Goal: Use online tool/utility: Utilize a website feature to perform a specific function

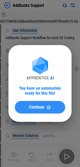
drag, startPoint x: 44, startPoint y: 107, endPoint x: 40, endPoint y: 115, distance: 8.8
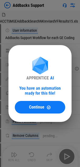
click at [44, 107] on div "Continue" at bounding box center [40, 107] width 38 height 4
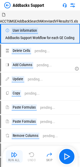
click at [14, 160] on div "Run All" at bounding box center [14, 160] width 12 height 3
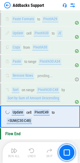
scroll to position [278, 0]
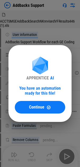
click at [40, 106] on span "Continue" at bounding box center [36, 107] width 15 height 4
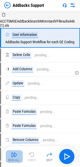
click at [14, 153] on img "button" at bounding box center [14, 155] width 6 height 6
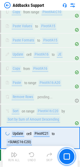
scroll to position [236, 0]
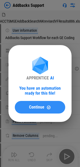
click at [23, 106] on div "Continue" at bounding box center [40, 107] width 38 height 4
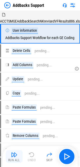
click at [18, 156] on button "Run All" at bounding box center [14, 156] width 17 height 13
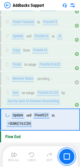
scroll to position [232, 0]
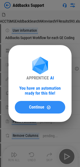
click at [33, 109] on span "Continue" at bounding box center [36, 107] width 15 height 4
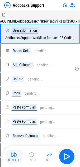
click at [19, 155] on button "Run All" at bounding box center [14, 156] width 17 height 13
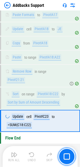
scroll to position [274, 0]
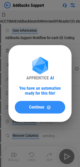
click at [26, 105] on button "Continue" at bounding box center [40, 107] width 50 height 13
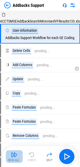
click at [14, 156] on img "button" at bounding box center [14, 155] width 6 height 6
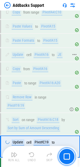
scroll to position [240, 0]
